Goal: Task Accomplishment & Management: Use online tool/utility

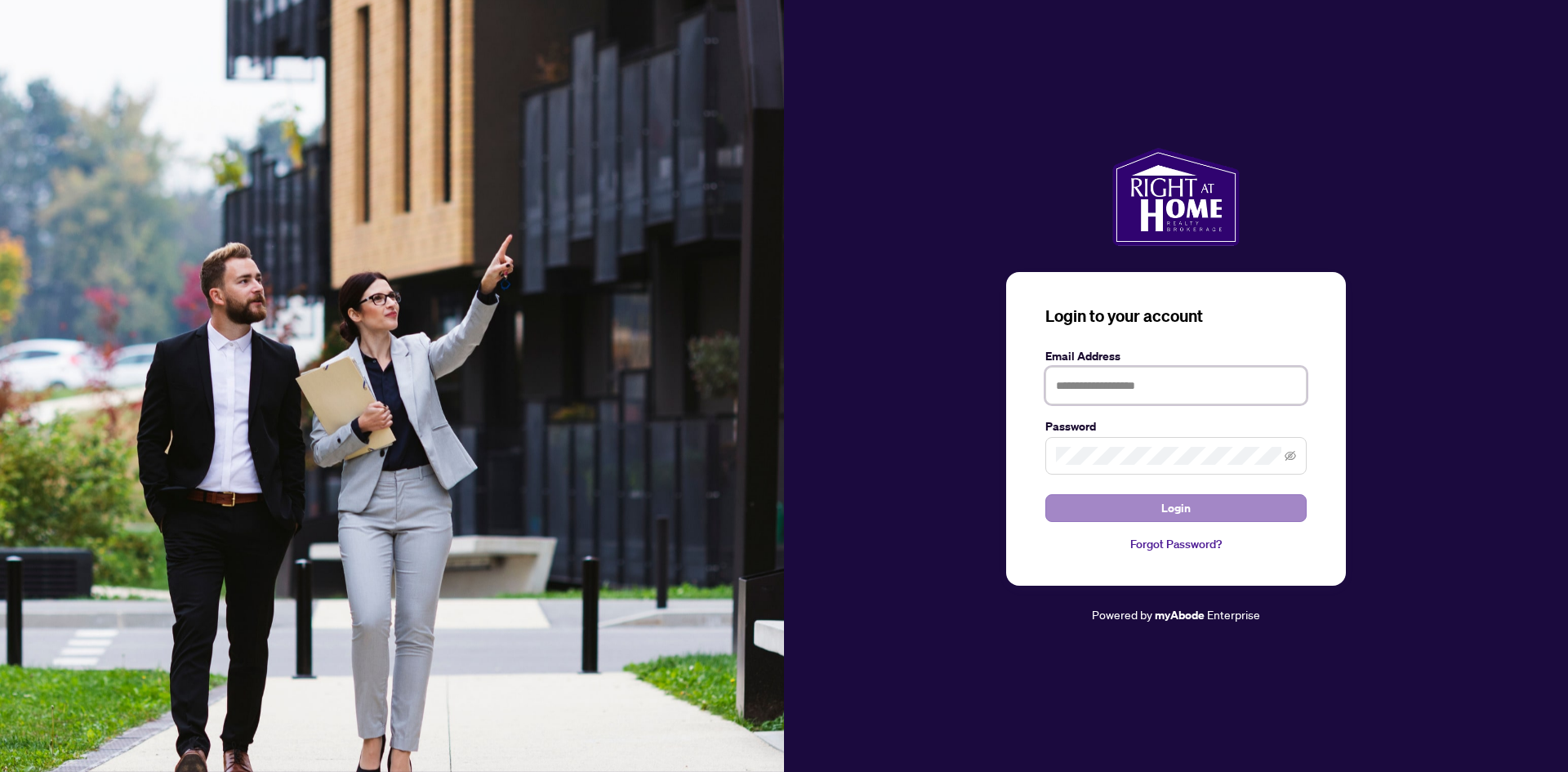
type input "**********"
click at [1044, 508] on button "Login" at bounding box center [1176, 508] width 262 height 28
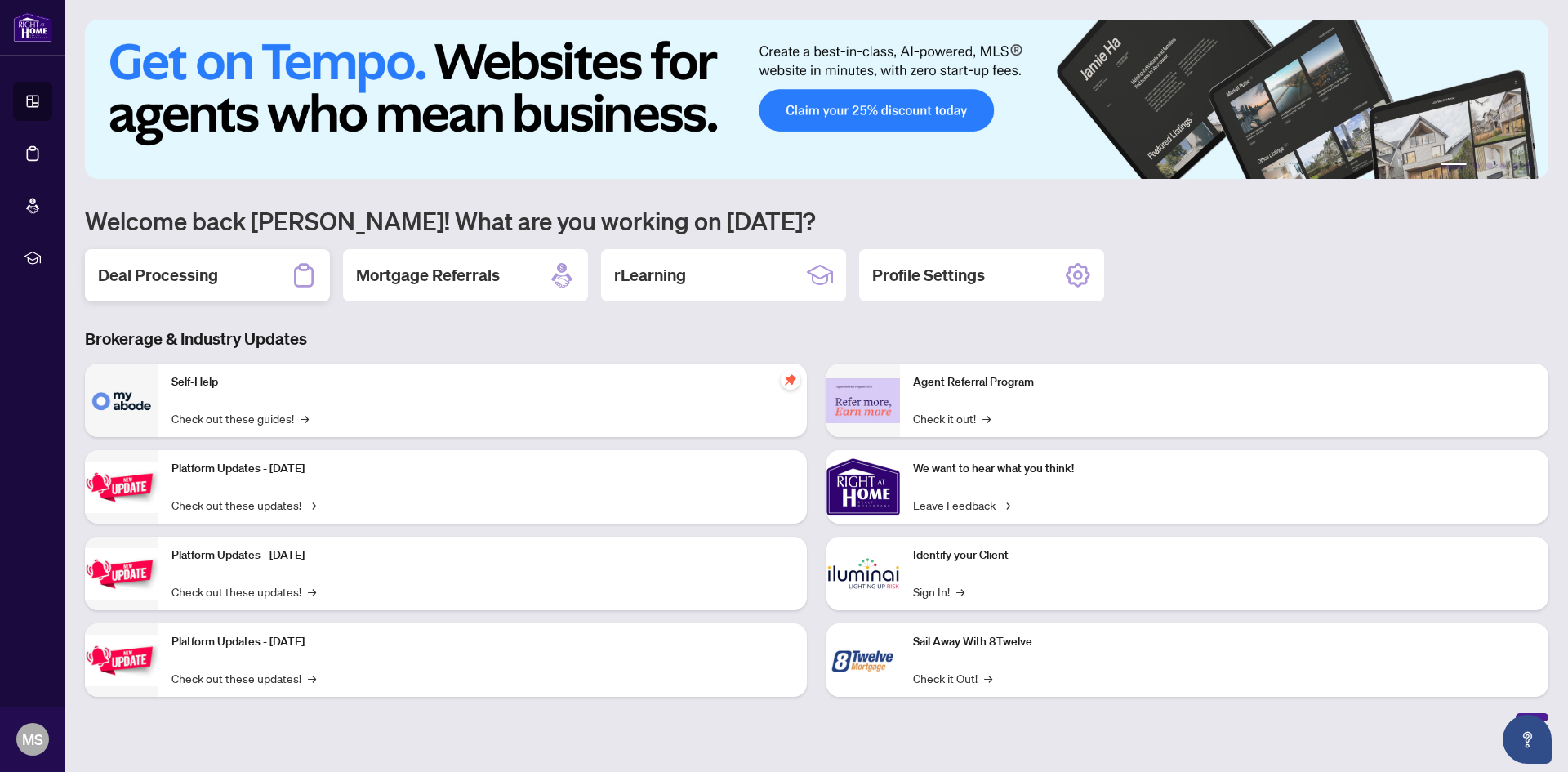
click at [185, 279] on h2 "Deal Processing" at bounding box center [158, 275] width 120 height 23
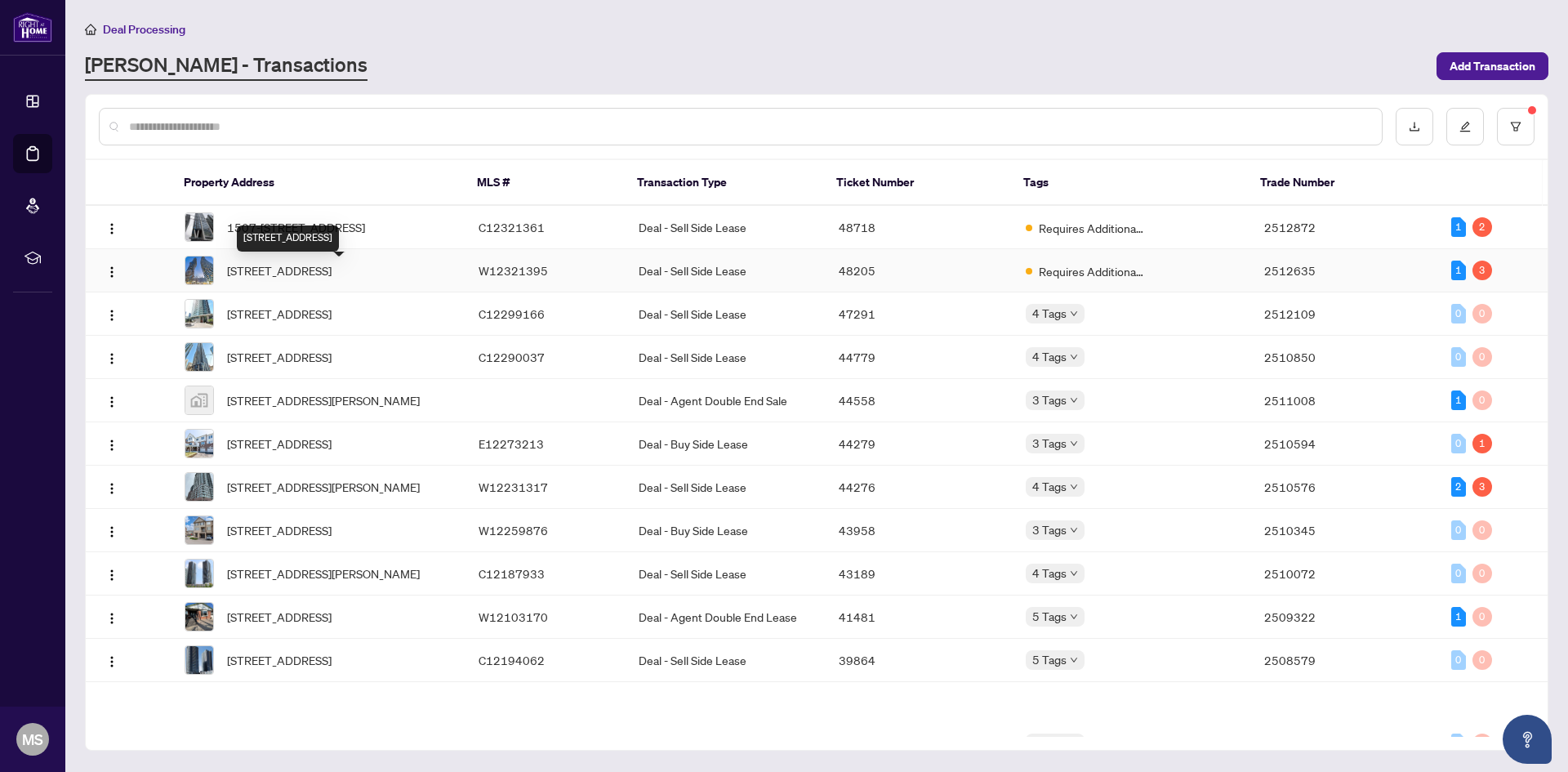
click at [273, 275] on span "[STREET_ADDRESS]" at bounding box center [279, 270] width 104 height 18
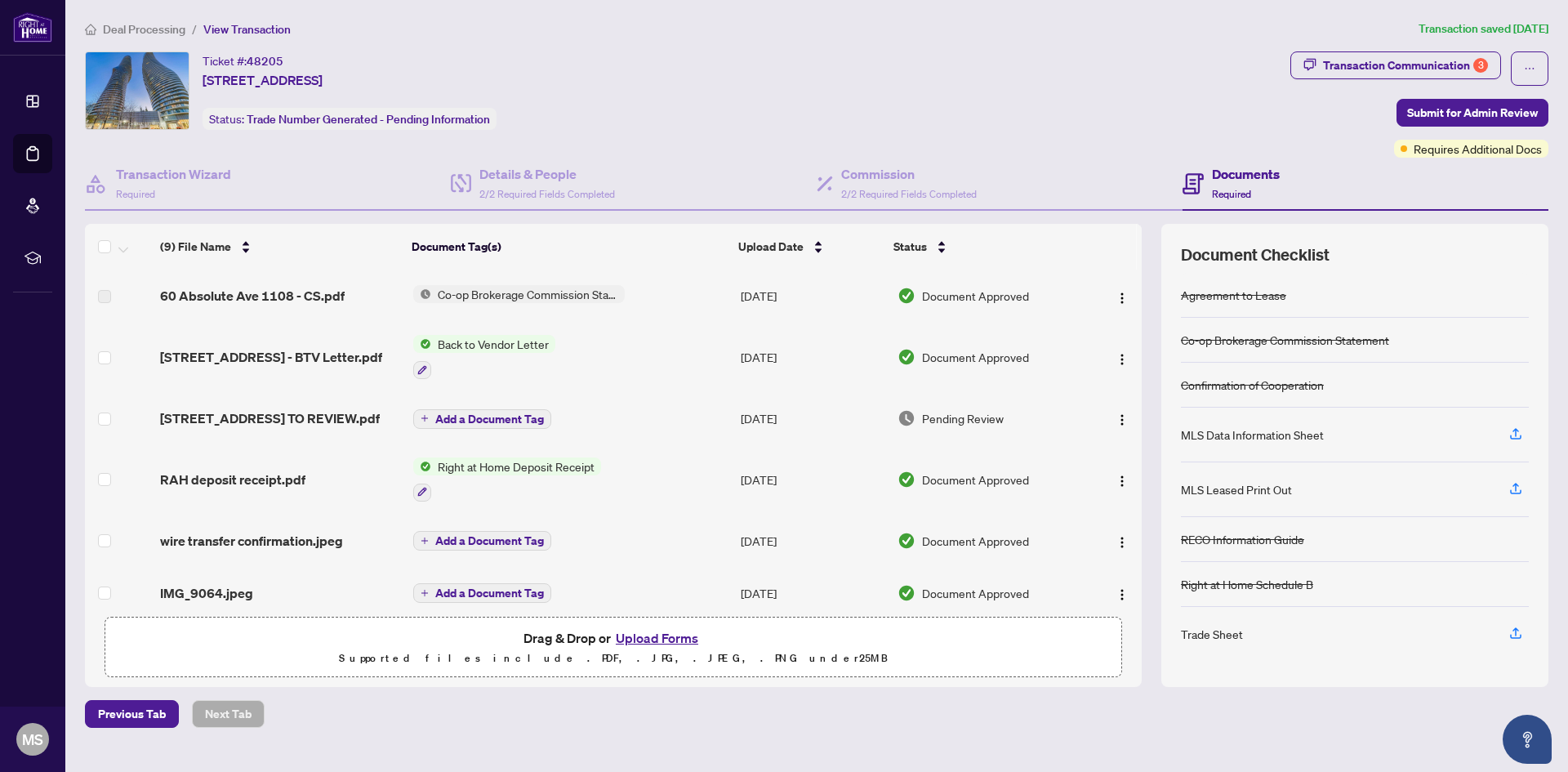
click at [453, 411] on td "Add a Document Tag" at bounding box center [570, 418] width 328 height 52
click at [505, 422] on span "Add a Document Tag" at bounding box center [490, 418] width 109 height 11
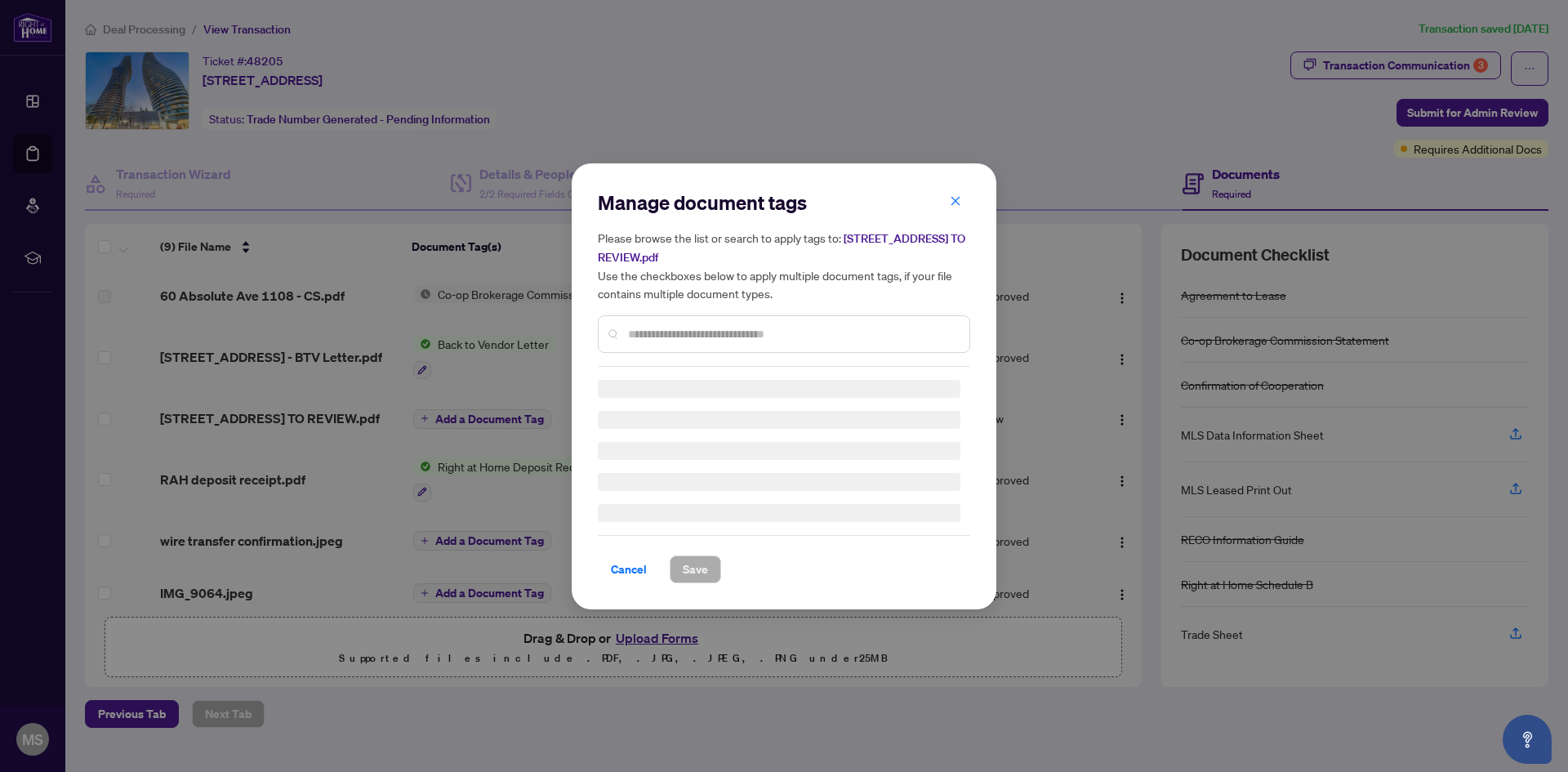
click at [718, 330] on div "Manage document tags Please browse the list or search to apply tags to: [STREET…" at bounding box center [784, 278] width 372 height 177
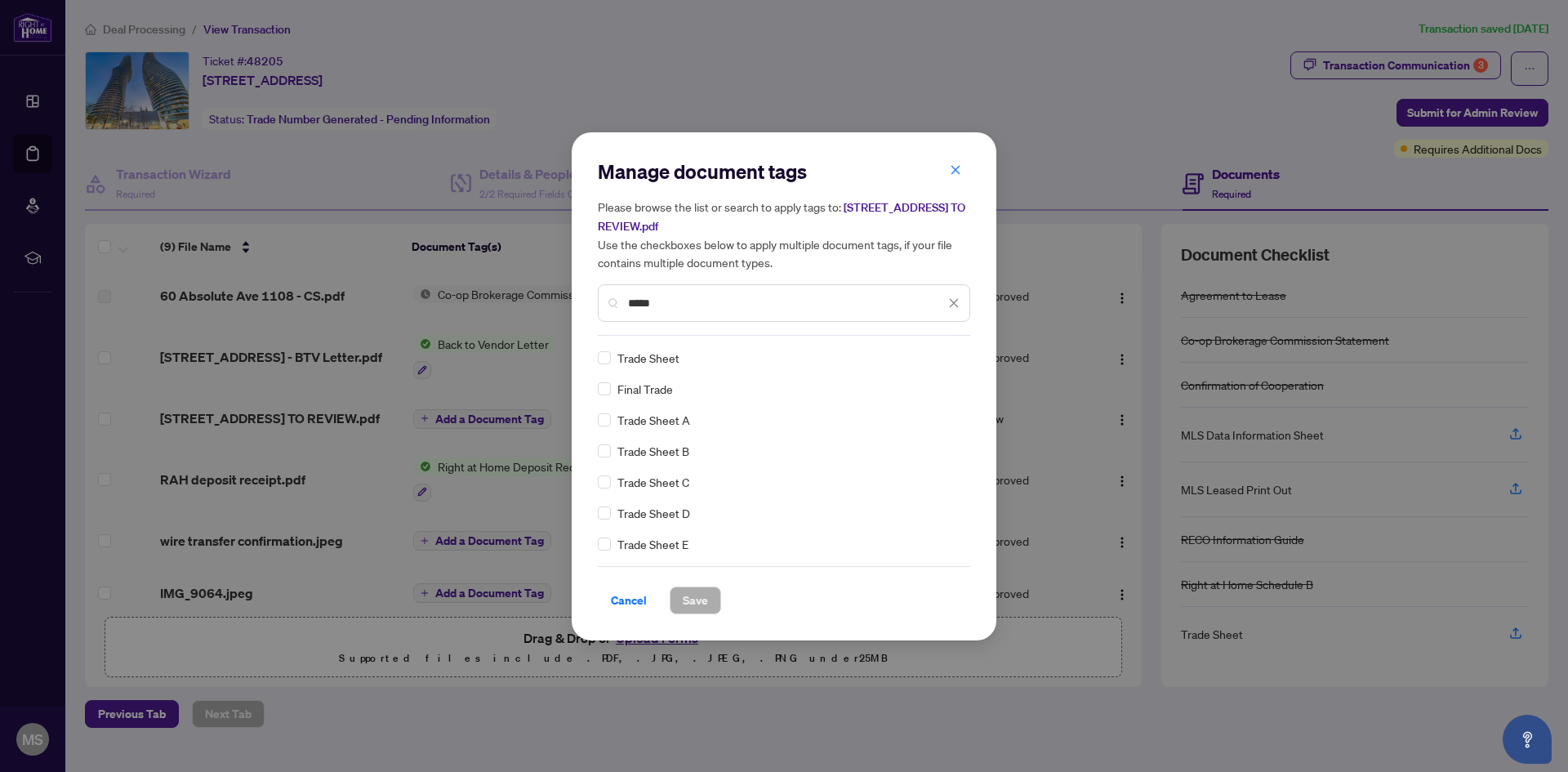
type input "*****"
click at [693, 542] on span "Save" at bounding box center [695, 600] width 25 height 26
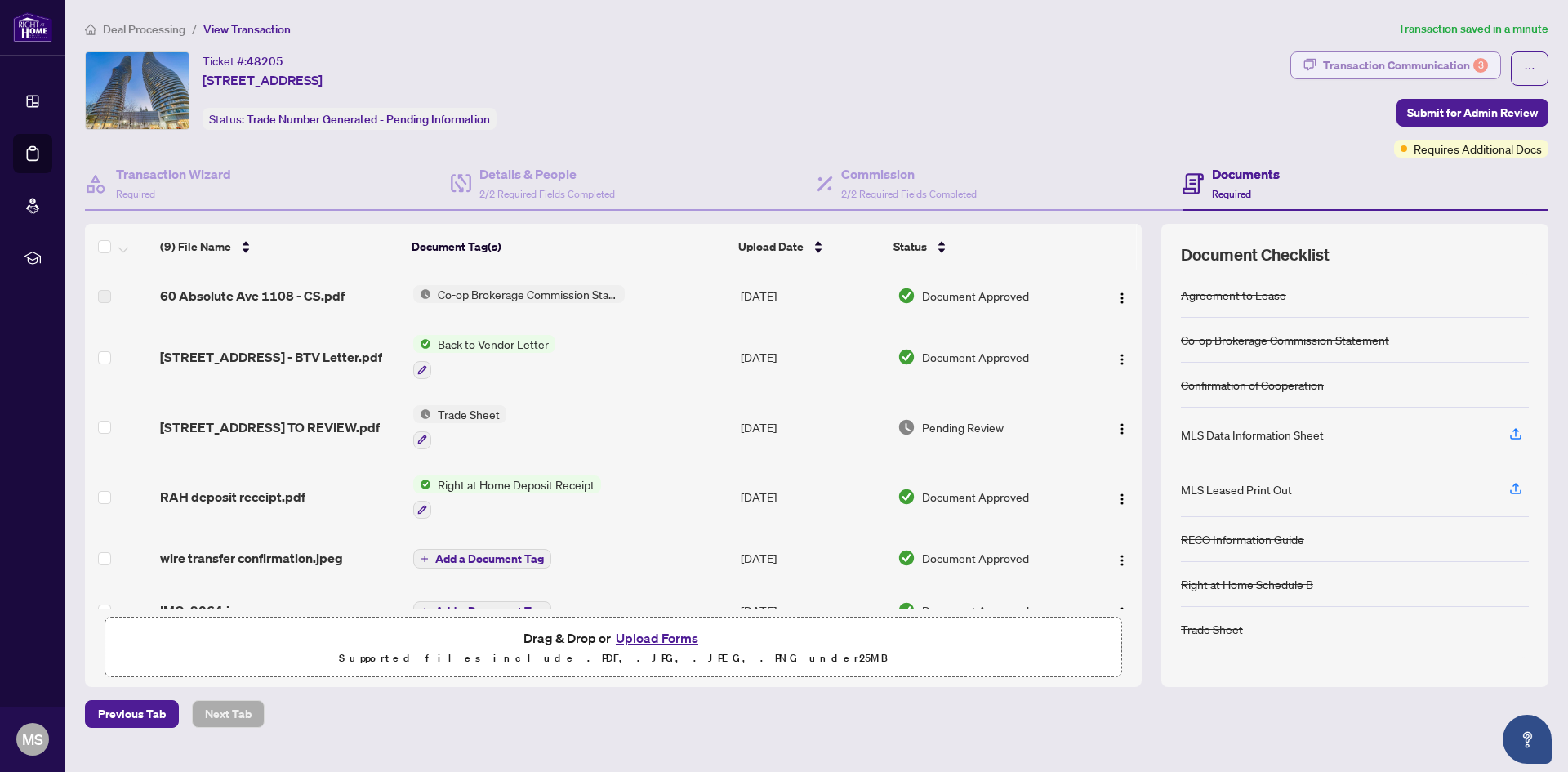
click at [1044, 61] on div "Transaction Communication 3" at bounding box center [1406, 65] width 165 height 26
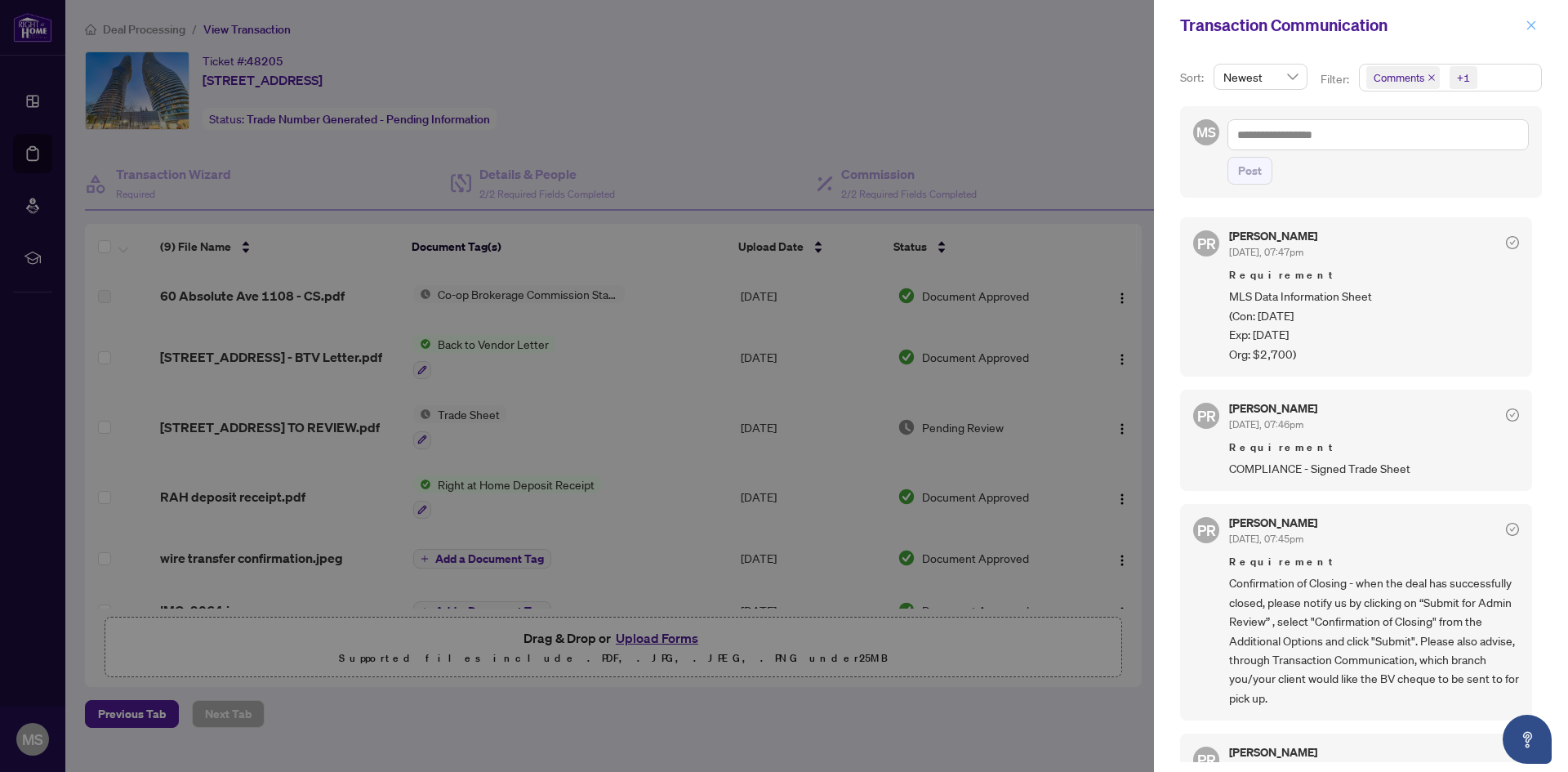
click at [1044, 26] on icon "close" at bounding box center [1531, 25] width 11 height 11
